Goal: Information Seeking & Learning: Learn about a topic

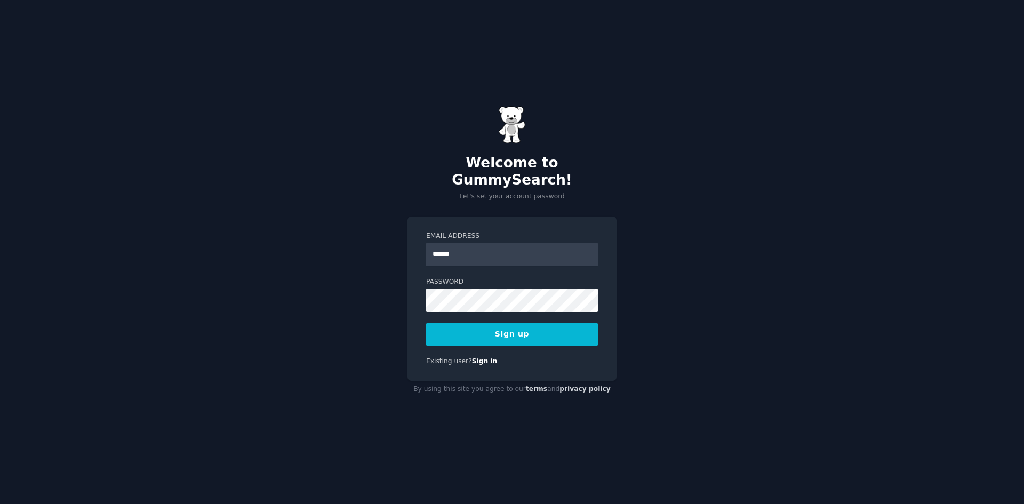
type input "**********"
click at [426, 323] on button "Sign up" at bounding box center [512, 334] width 172 height 22
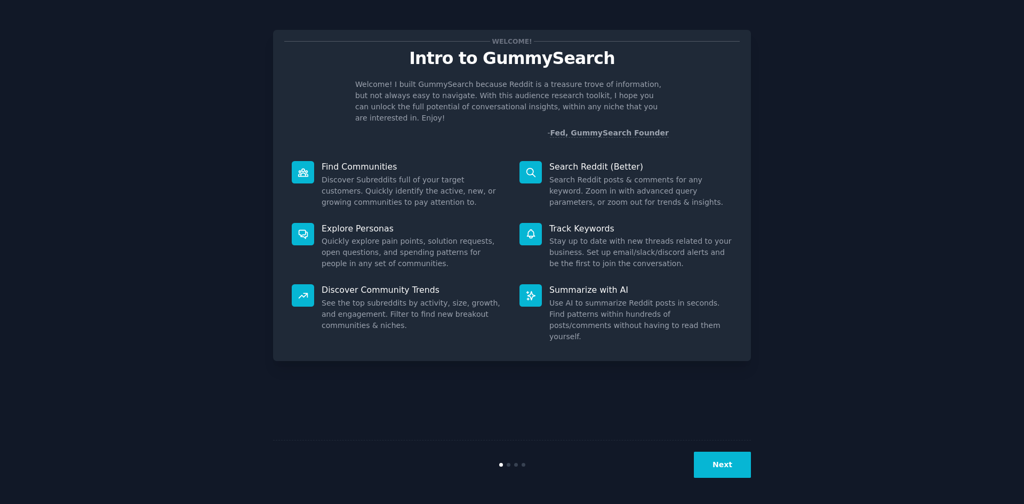
click at [739, 460] on button "Next" at bounding box center [722, 465] width 57 height 26
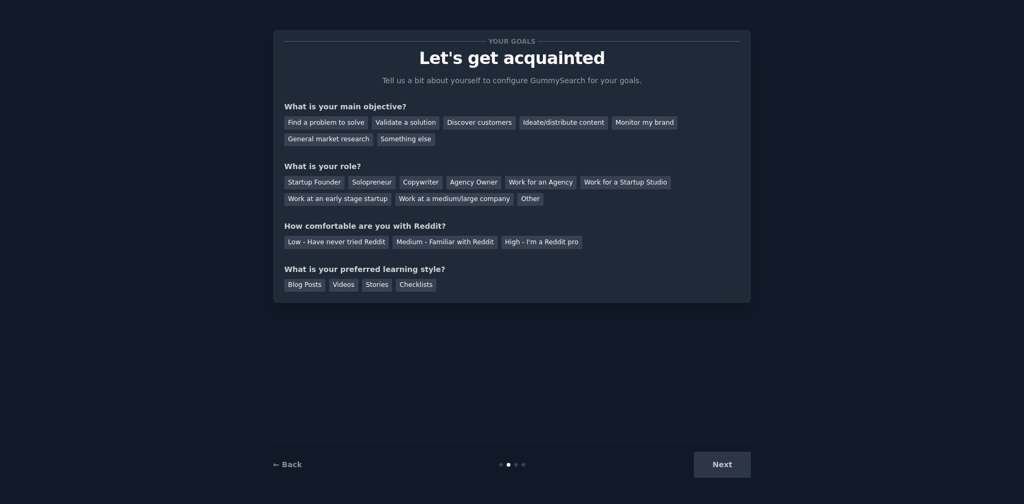
click at [736, 465] on div "Next" at bounding box center [672, 465] width 160 height 26
click at [343, 122] on div "Find a problem to solve" at bounding box center [326, 122] width 84 height 13
click at [410, 183] on div "Copywriter" at bounding box center [421, 182] width 43 height 13
click at [440, 238] on div "Medium - Familiar with Reddit" at bounding box center [445, 242] width 105 height 13
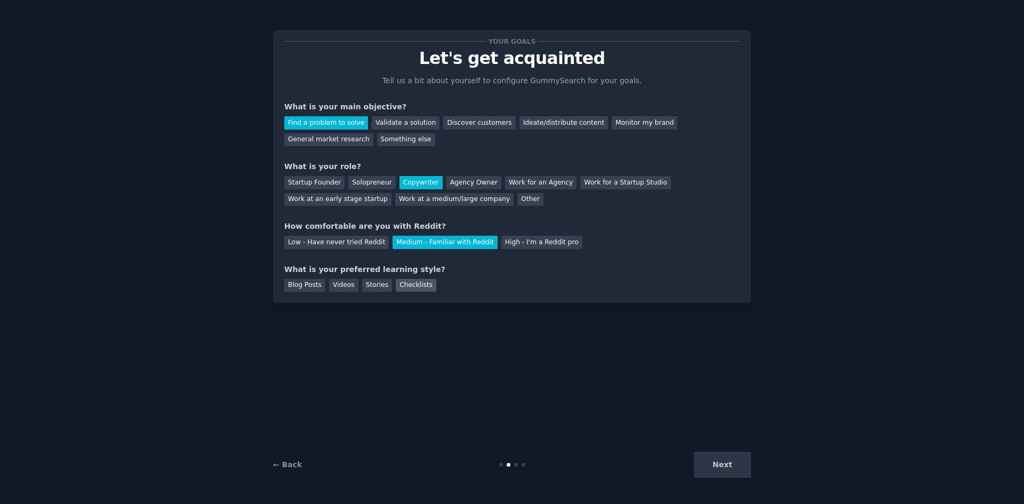
click at [396, 285] on div "Checklists" at bounding box center [416, 285] width 41 height 13
click at [704, 451] on div "← Back Next" at bounding box center [512, 464] width 478 height 49
drag, startPoint x: 712, startPoint y: 454, endPoint x: 722, endPoint y: 461, distance: 12.6
click at [712, 455] on button "Next" at bounding box center [722, 465] width 57 height 26
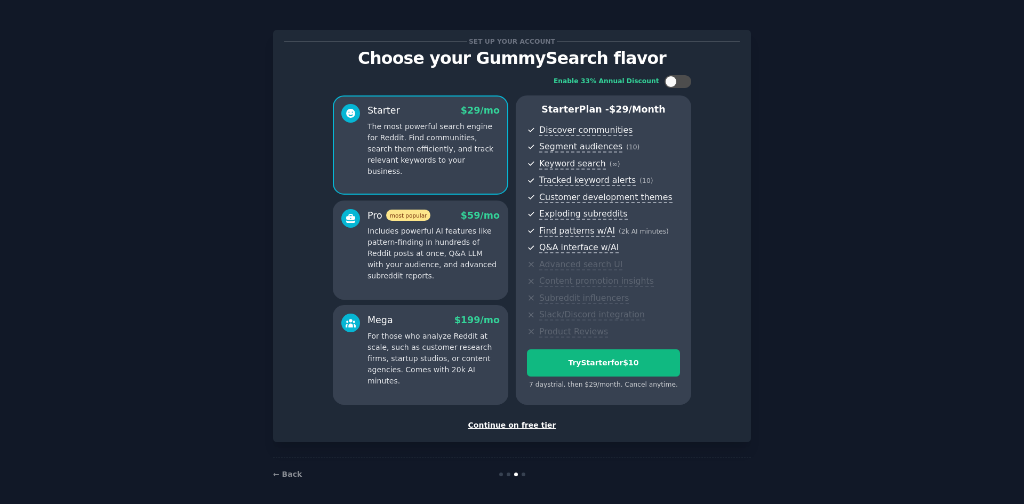
click at [533, 425] on div "Continue on free tier" at bounding box center [512, 425] width 456 height 11
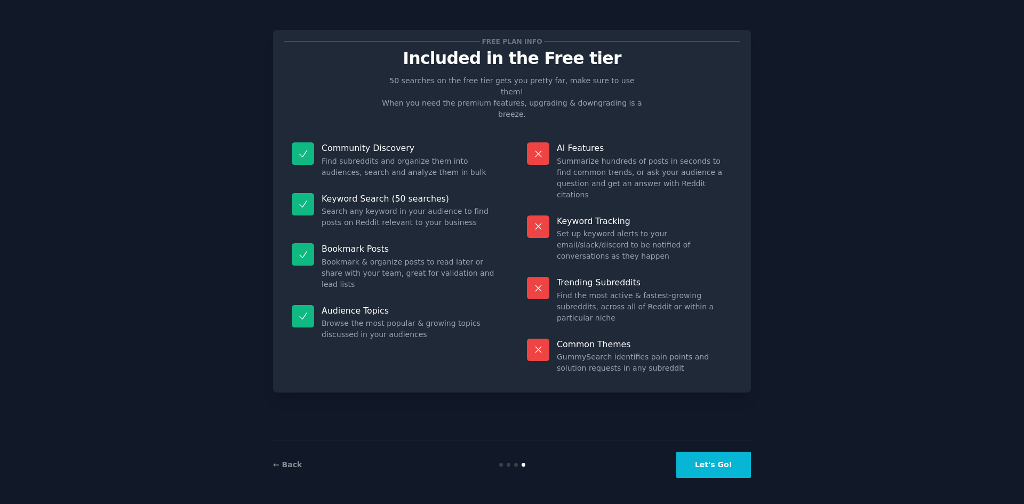
click at [736, 463] on button "Let's Go!" at bounding box center [713, 465] width 75 height 26
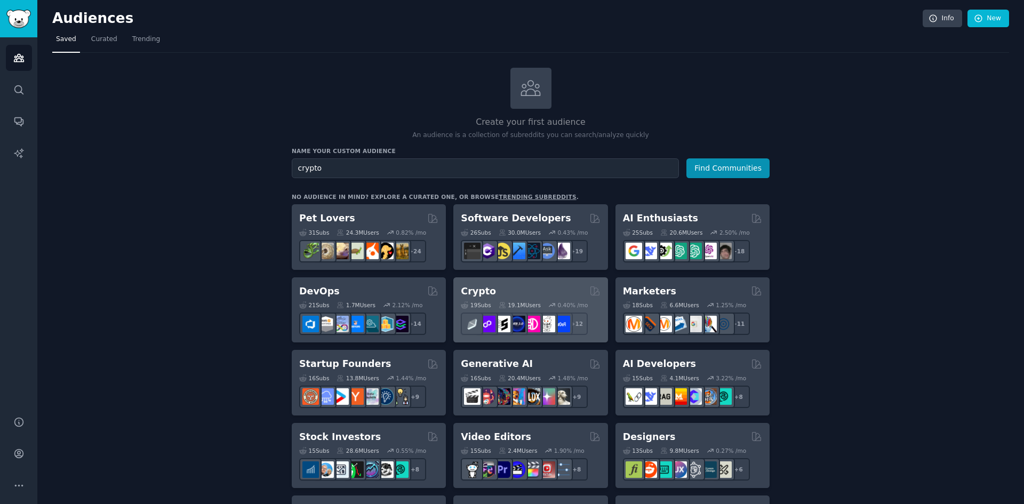
type input "crypto"
click at [517, 293] on div "Crypto" at bounding box center [530, 291] width 139 height 13
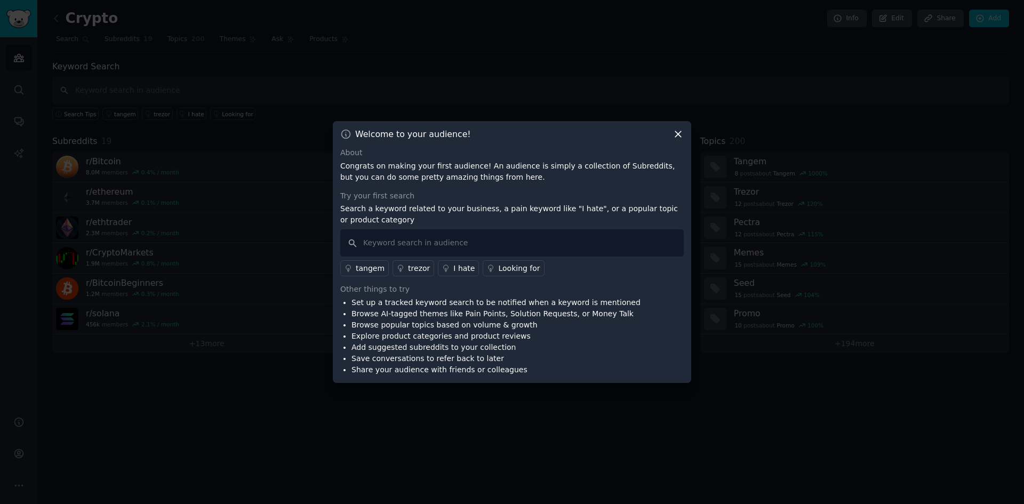
click at [677, 134] on icon at bounding box center [678, 134] width 11 height 11
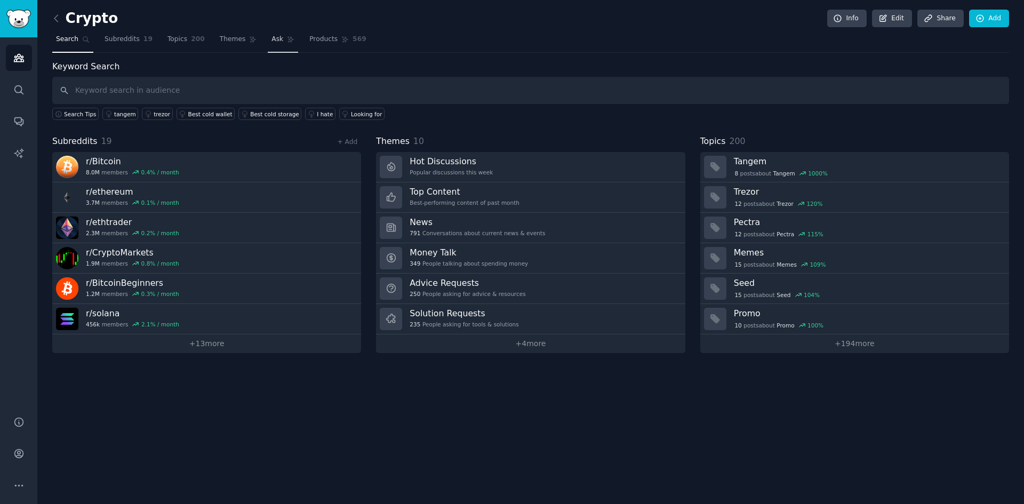
click at [272, 38] on span "Ask" at bounding box center [278, 40] width 12 height 10
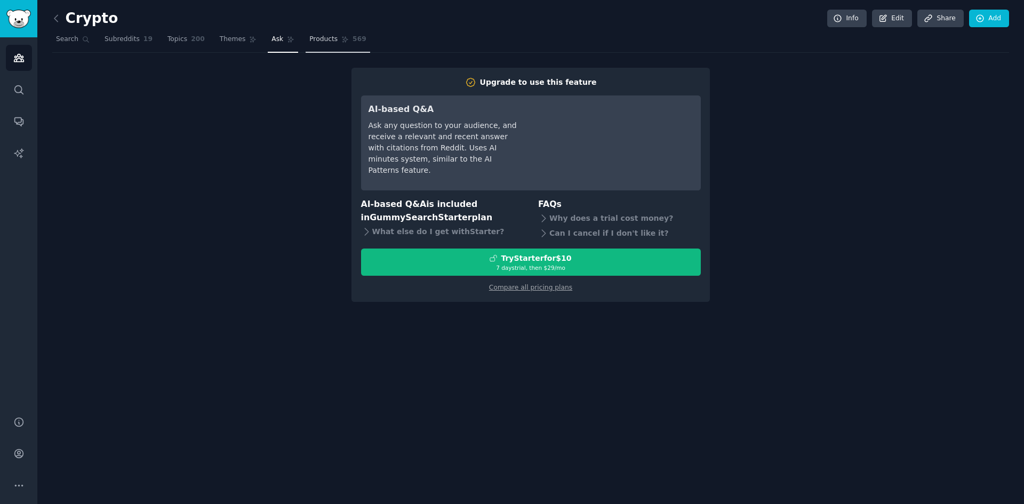
click at [318, 41] on span "Products" at bounding box center [323, 40] width 28 height 10
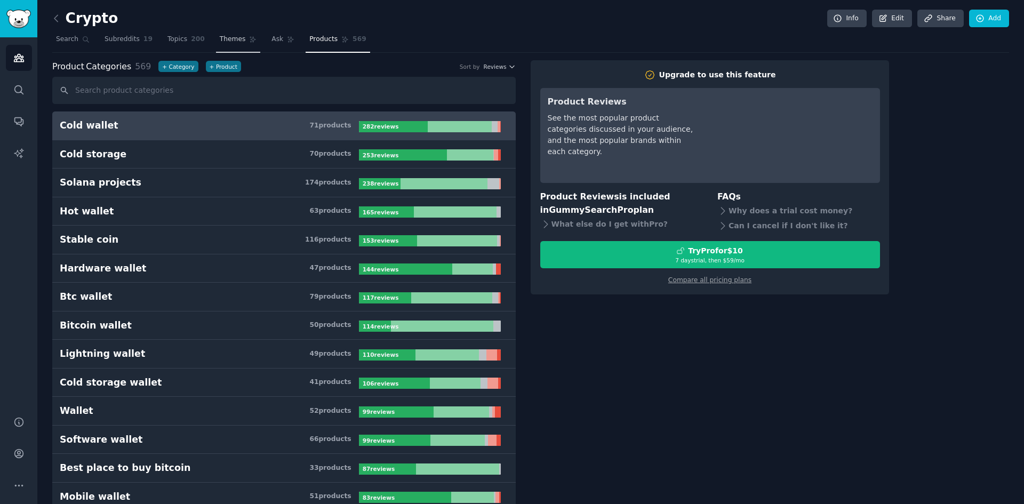
click at [220, 36] on span "Themes" at bounding box center [233, 40] width 26 height 10
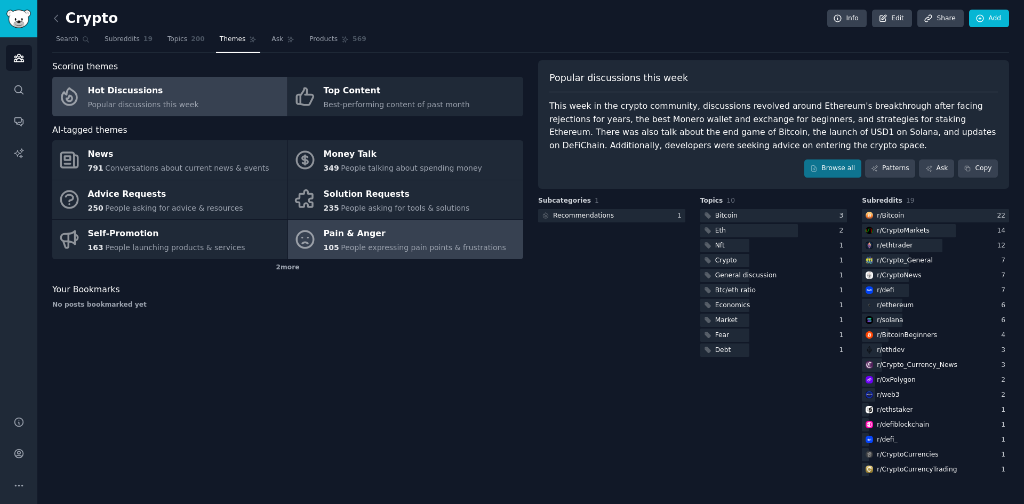
click at [338, 240] on div "Pain & Anger" at bounding box center [415, 234] width 182 height 17
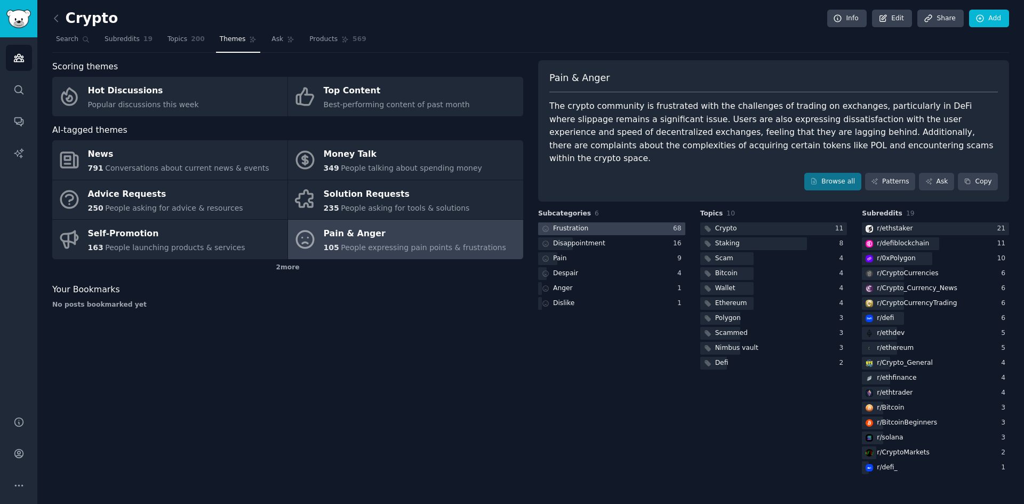
click at [600, 222] on div at bounding box center [611, 228] width 147 height 13
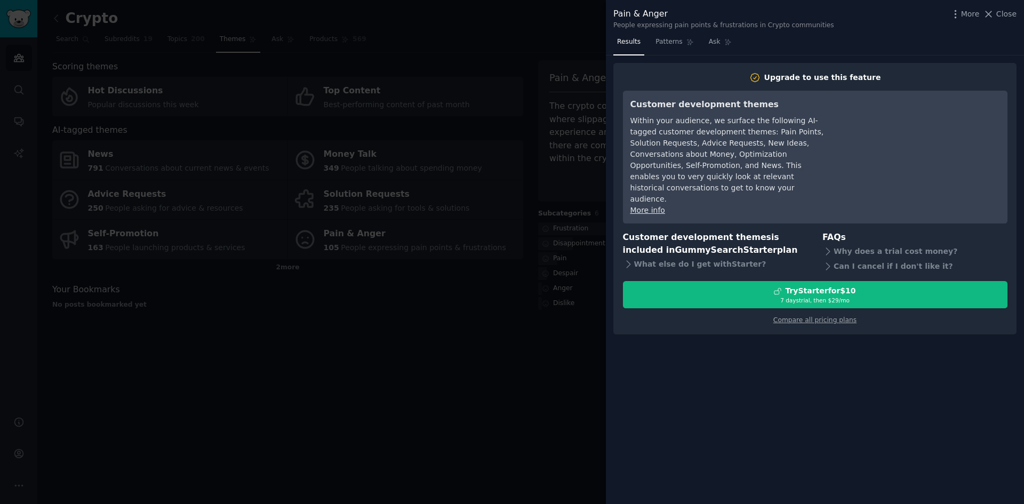
click at [592, 288] on div at bounding box center [512, 252] width 1024 height 504
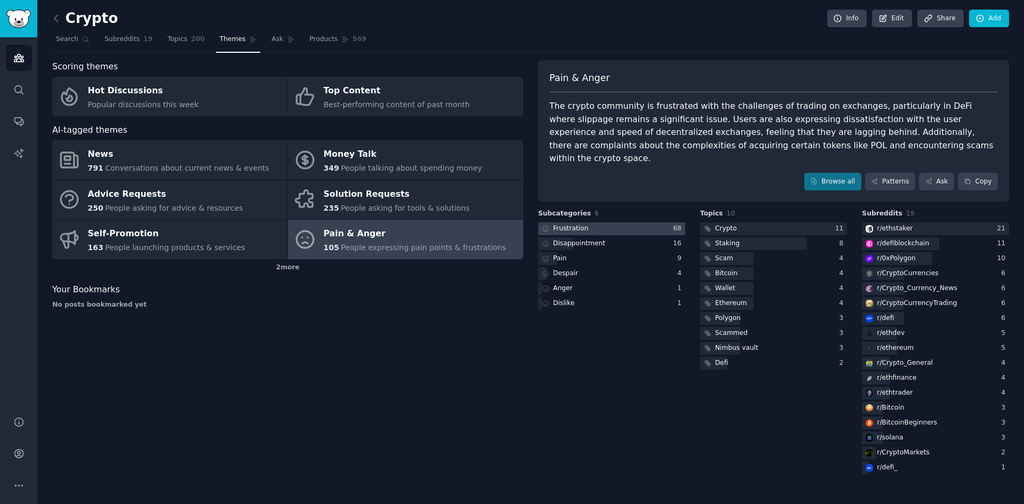
click at [653, 222] on div at bounding box center [611, 228] width 147 height 13
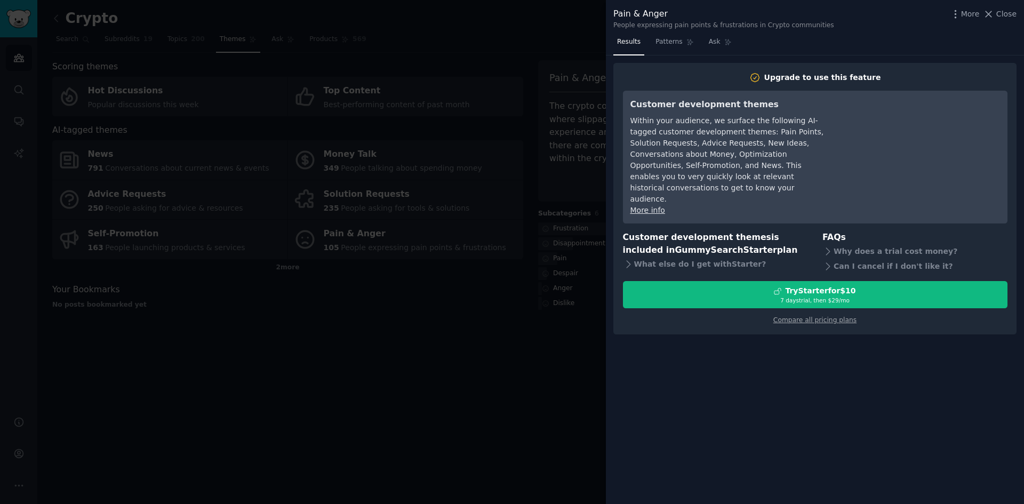
click at [582, 224] on div at bounding box center [512, 252] width 1024 height 504
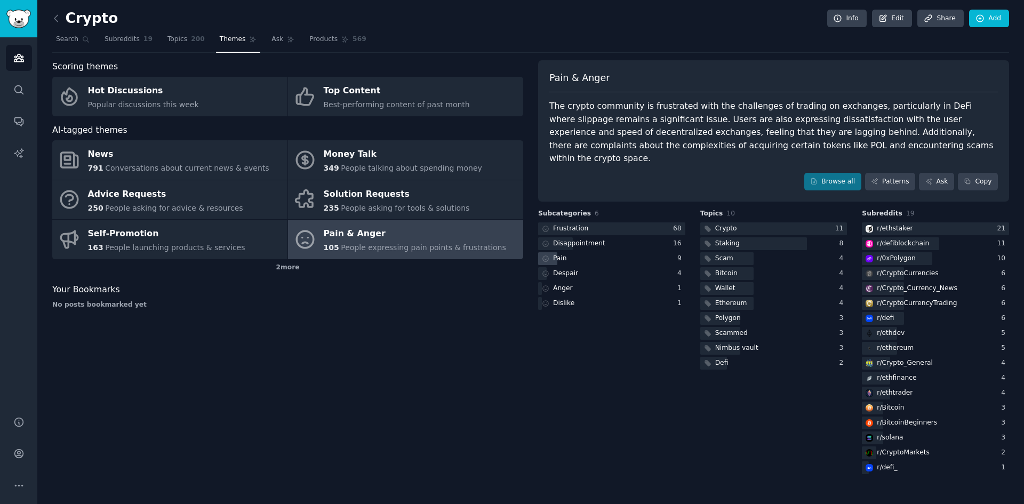
click at [602, 252] on div "Pain" at bounding box center [611, 258] width 147 height 13
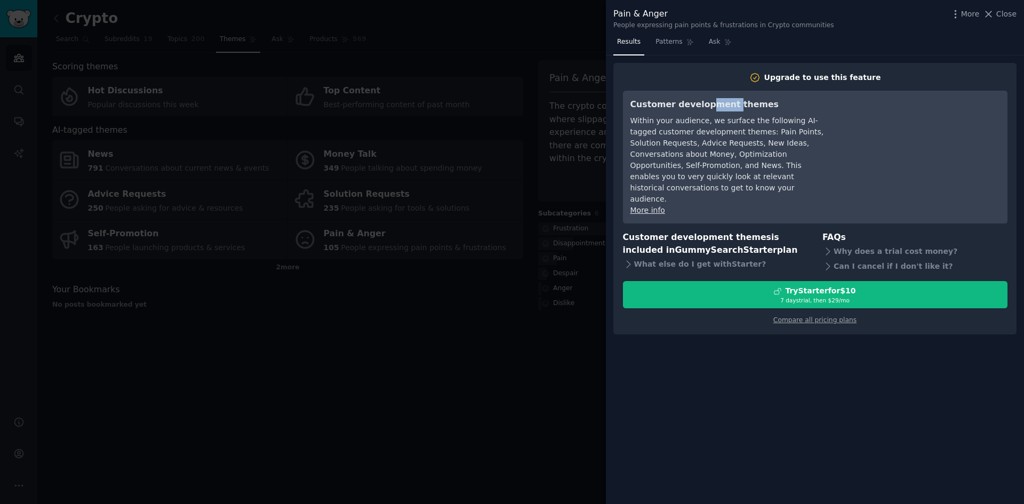
drag, startPoint x: 703, startPoint y: 100, endPoint x: 732, endPoint y: 99, distance: 28.9
click at [727, 100] on h3 "Customer development themes" at bounding box center [728, 104] width 195 height 13
click at [674, 41] on span "Patterns" at bounding box center [669, 42] width 27 height 10
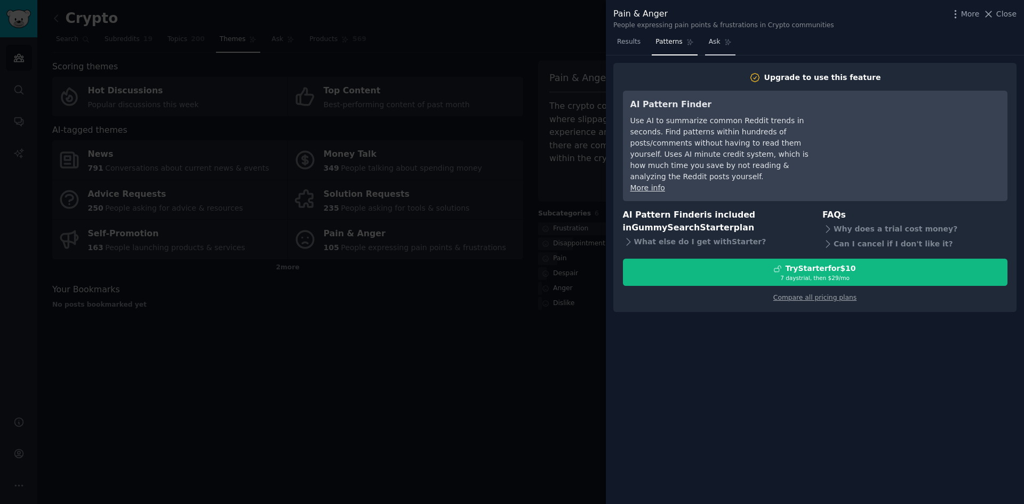
click at [720, 51] on link "Ask" at bounding box center [720, 45] width 30 height 22
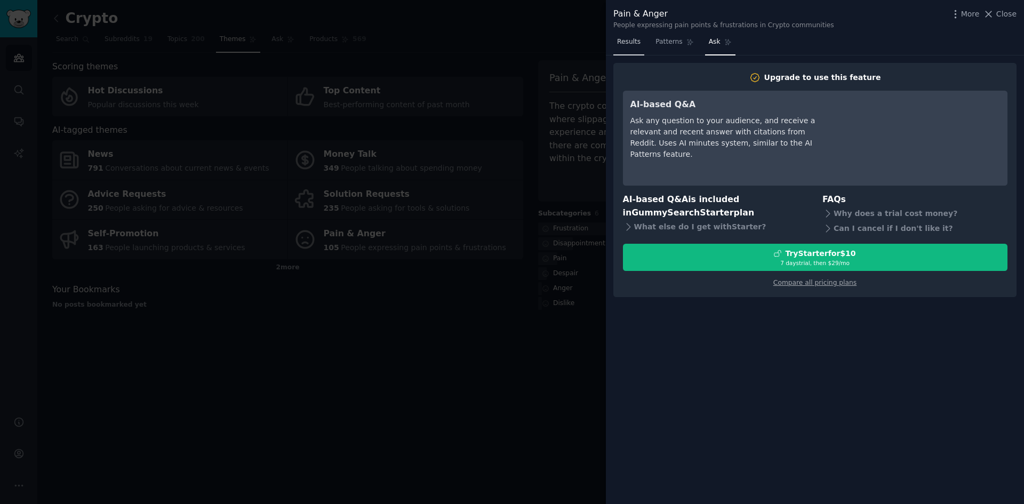
click at [626, 40] on span "Results" at bounding box center [628, 42] width 23 height 10
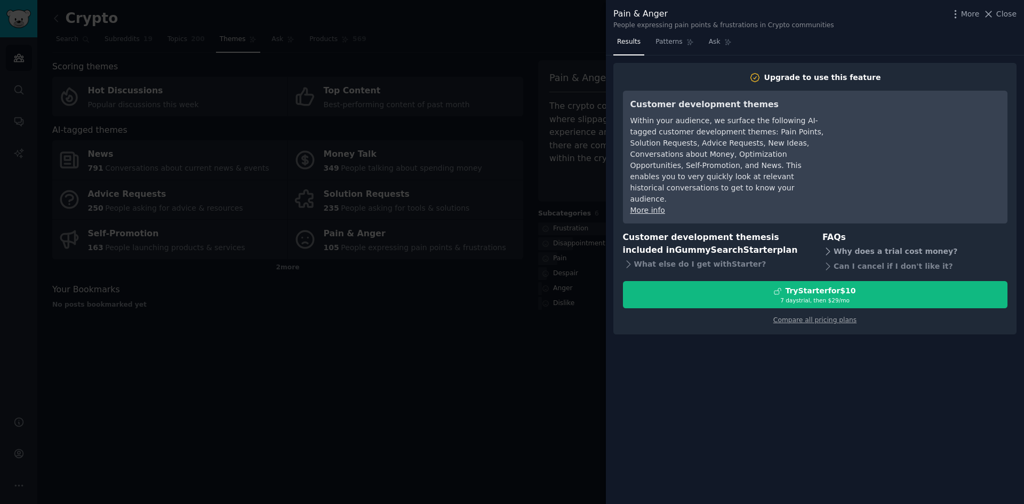
click at [846, 244] on div "Why does a trial cost money?" at bounding box center [915, 251] width 185 height 15
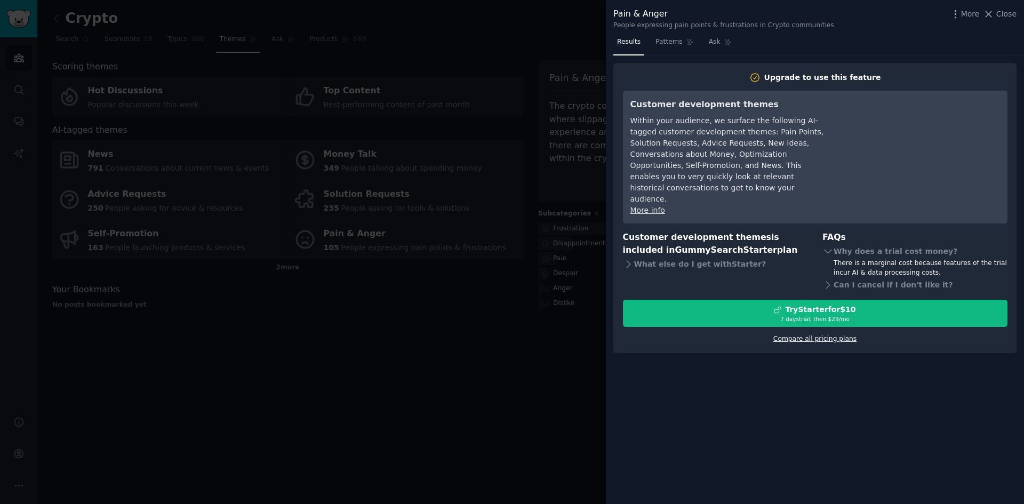
click at [842, 335] on link "Compare all pricing plans" at bounding box center [815, 338] width 83 height 7
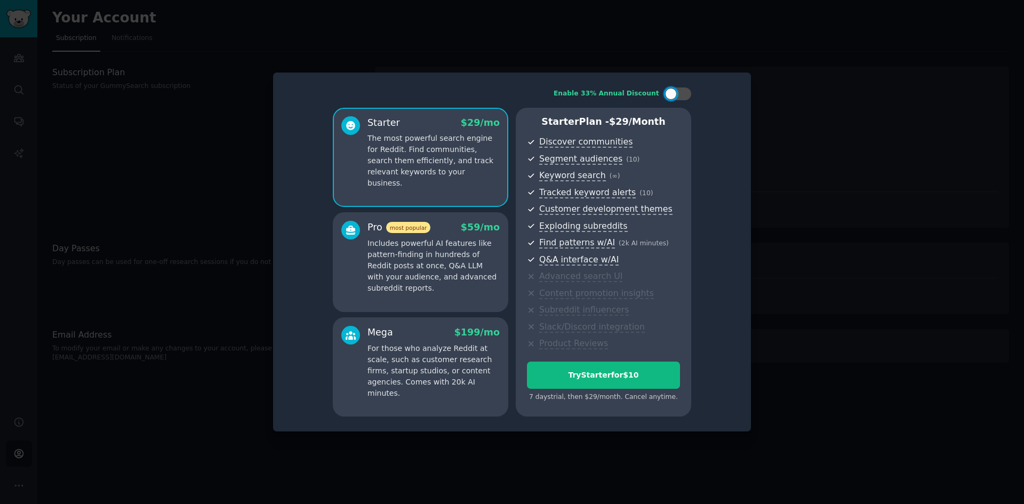
click at [717, 59] on div at bounding box center [512, 252] width 1024 height 504
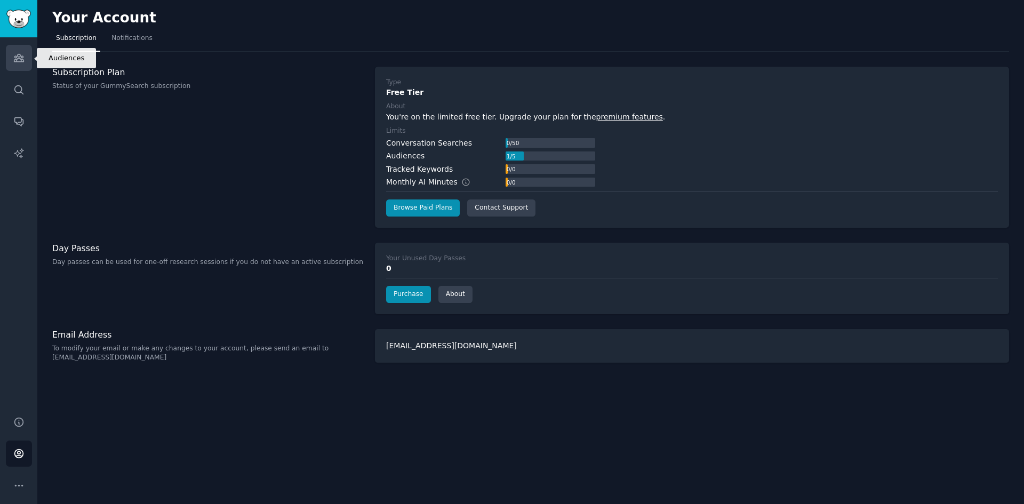
click at [11, 60] on link "Audiences" at bounding box center [19, 58] width 26 height 26
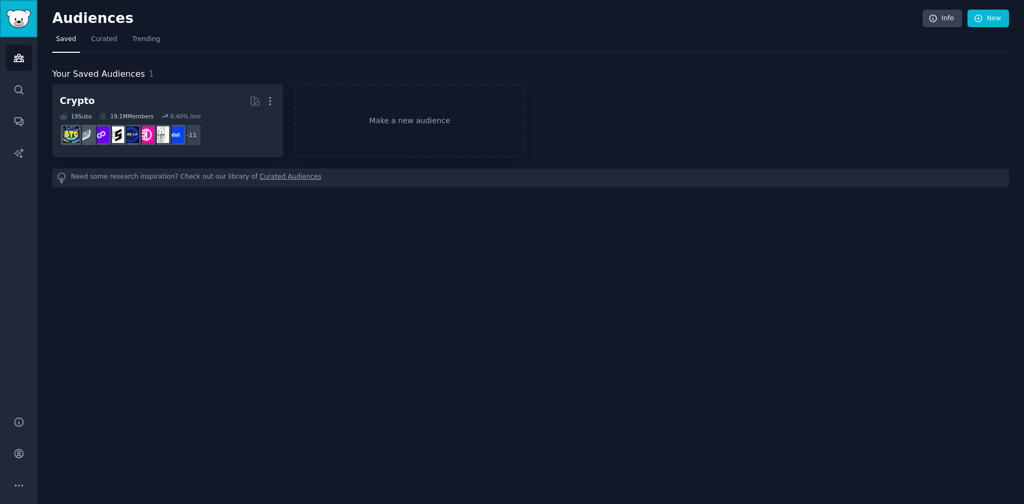
click at [26, 15] on img "Sidebar" at bounding box center [18, 19] width 25 height 19
click at [28, 61] on link "Audiences" at bounding box center [19, 58] width 26 height 26
click at [24, 102] on link "Search" at bounding box center [19, 90] width 26 height 26
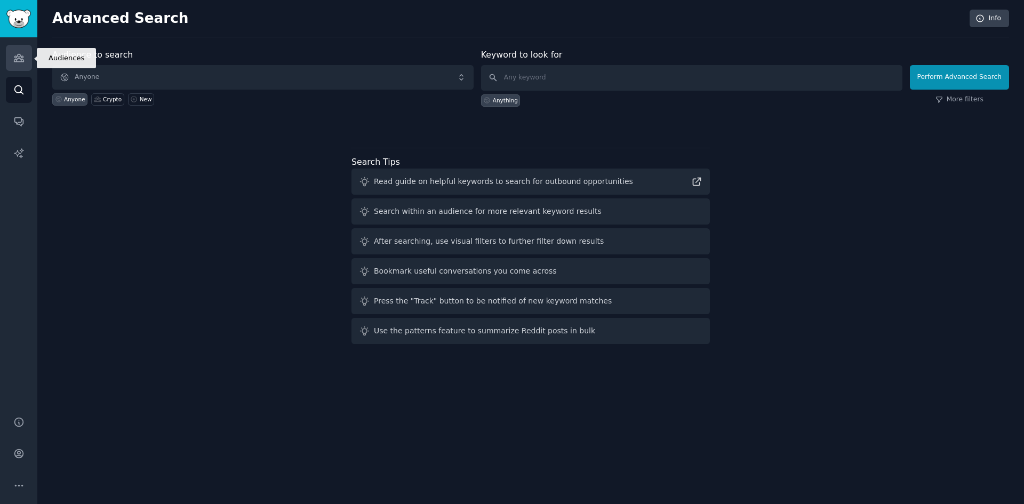
click at [21, 54] on icon "Sidebar" at bounding box center [18, 57] width 11 height 11
